Goal: Find specific fact: Find contact information

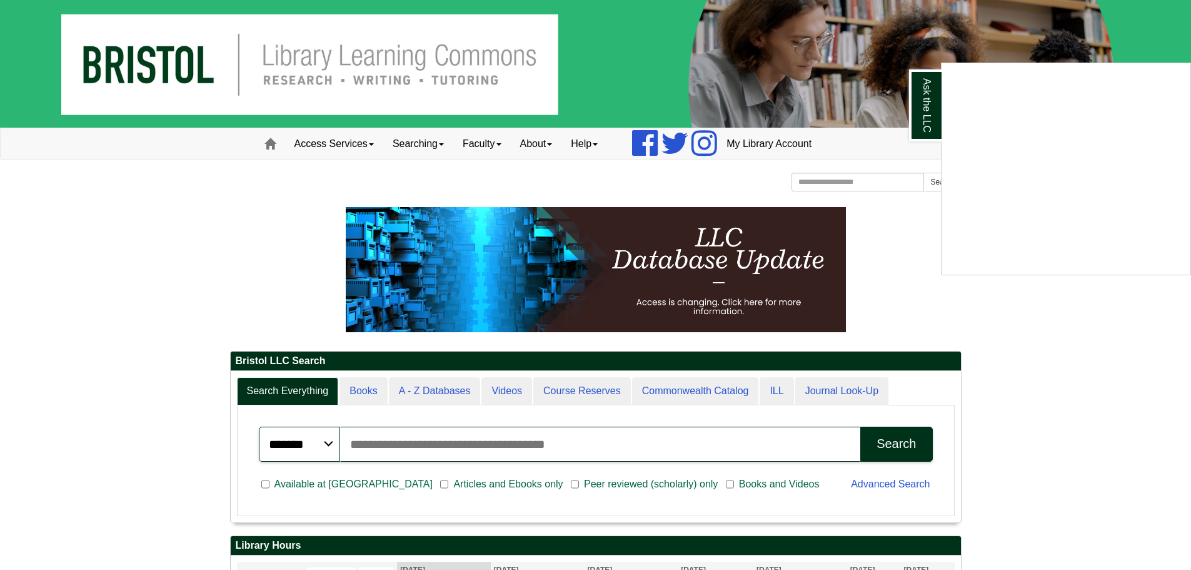
click at [540, 139] on div "Ask the LLC" at bounding box center [595, 285] width 1191 height 570
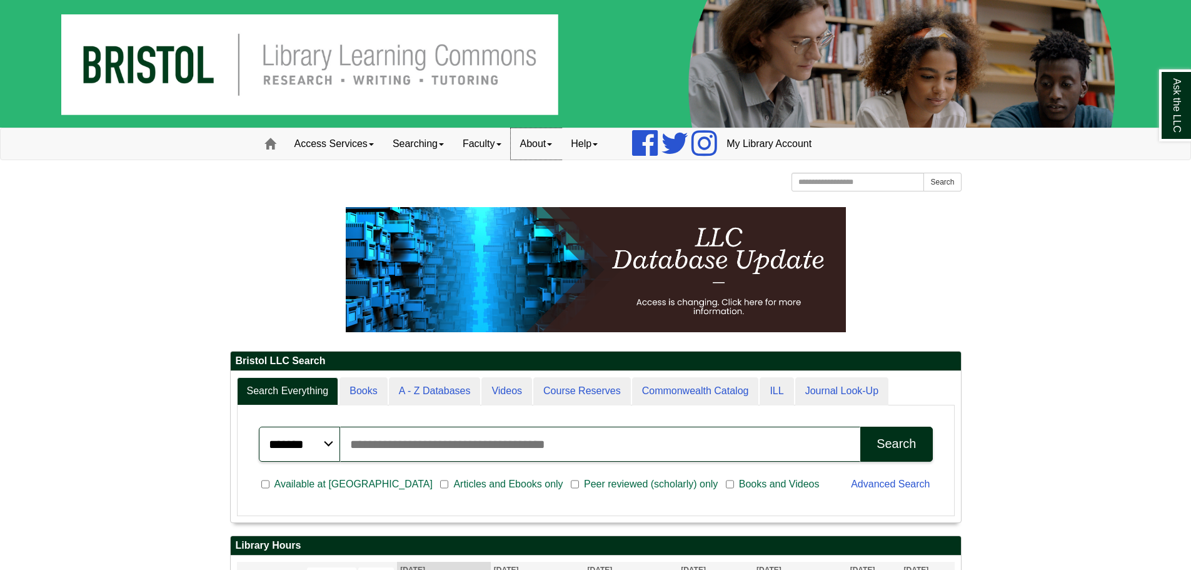
click at [541, 143] on link "About" at bounding box center [536, 143] width 51 height 31
click at [552, 181] on link "Hours & Locations" at bounding box center [562, 185] width 100 height 14
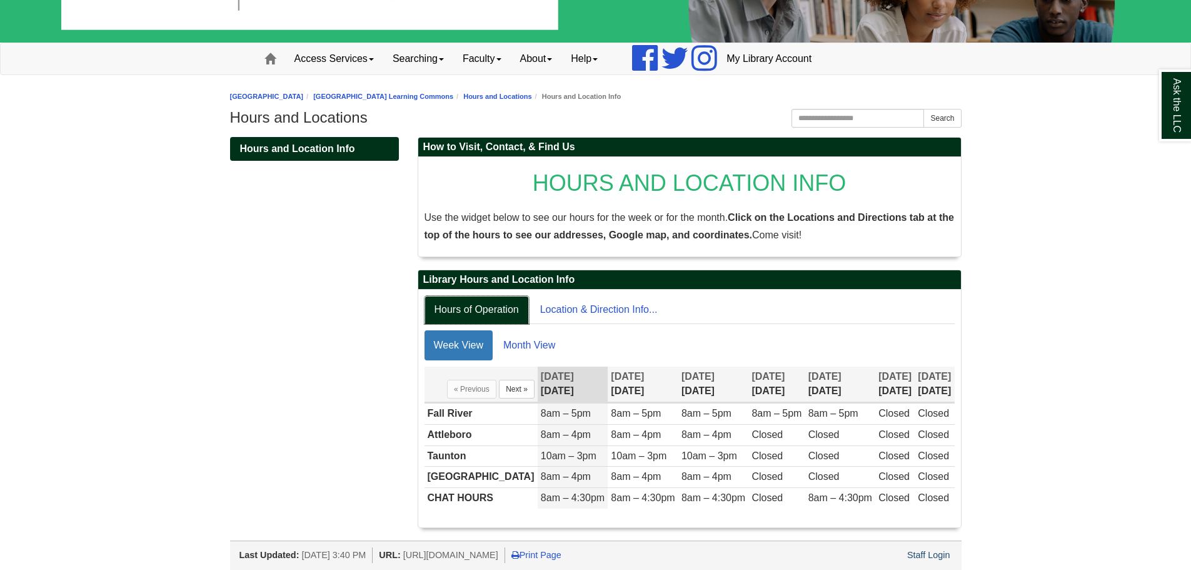
scroll to position [88, 0]
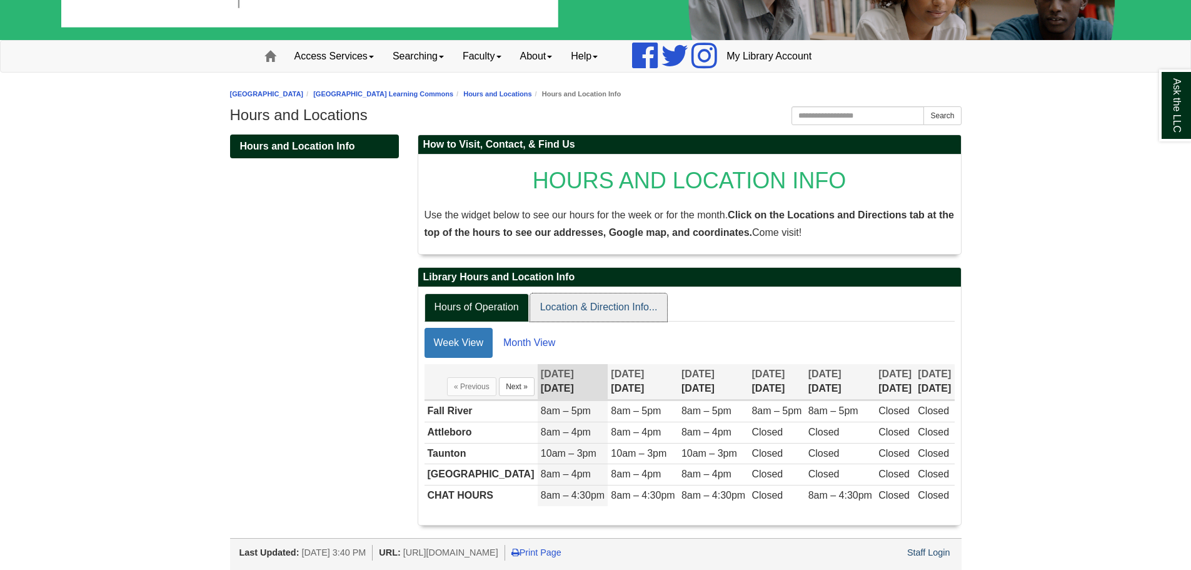
click at [570, 314] on link "Location & Direction Info..." at bounding box center [599, 307] width 138 height 28
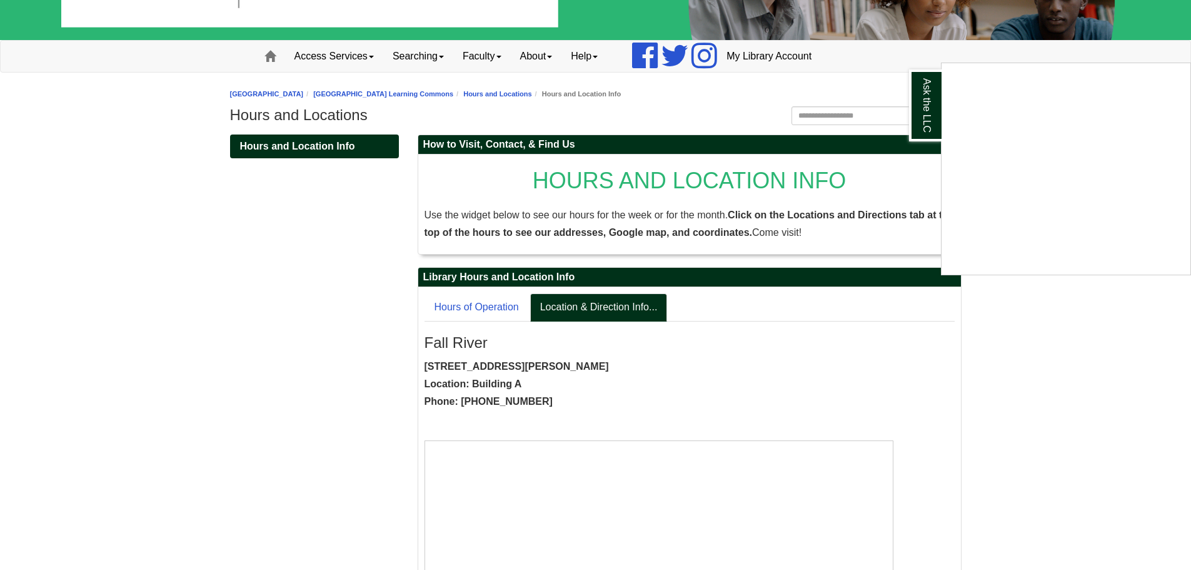
drag, startPoint x: 423, startPoint y: 363, endPoint x: 487, endPoint y: 365, distance: 63.2
click at [487, 365] on div "Ask the LLC" at bounding box center [595, 285] width 1191 height 570
drag, startPoint x: 425, startPoint y: 365, endPoint x: 613, endPoint y: 361, distance: 188.9
click at [609, 361] on strong "[STREET_ADDRESS][PERSON_NAME] Location: Building A Phone: [PHONE_NUMBER]" at bounding box center [517, 384] width 184 height 46
copy strong "[STREET_ADDRESS][PERSON_NAME]"
